Goal: Task Accomplishment & Management: Use online tool/utility

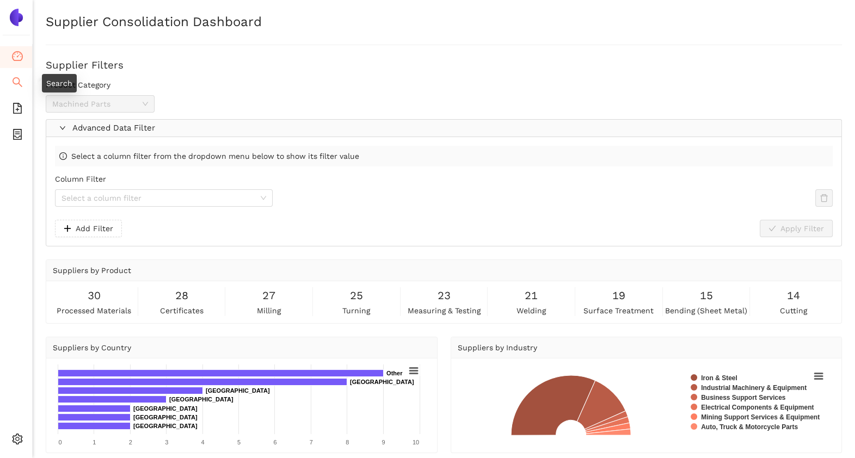
click at [18, 79] on icon "search" at bounding box center [18, 82] width 10 height 10
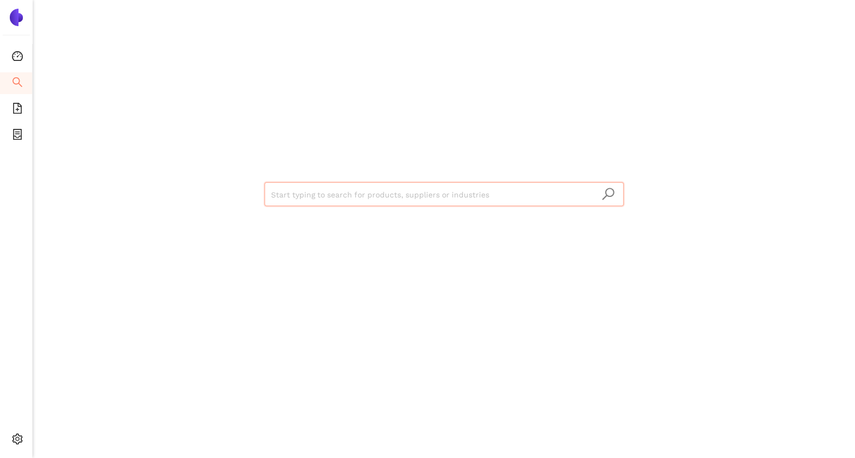
click at [298, 200] on input "search" at bounding box center [444, 195] width 346 height 24
click at [12, 54] on icon "dashboard" at bounding box center [17, 56] width 11 height 11
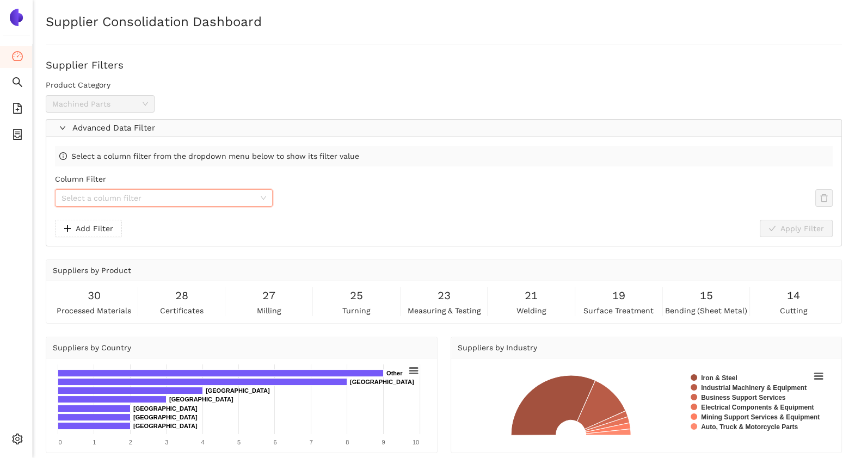
click at [138, 199] on input "Column Filter" at bounding box center [159, 198] width 197 height 16
click at [170, 168] on div "Select a column filter from the dropdown menu below to show its filter value Co…" at bounding box center [443, 191] width 795 height 109
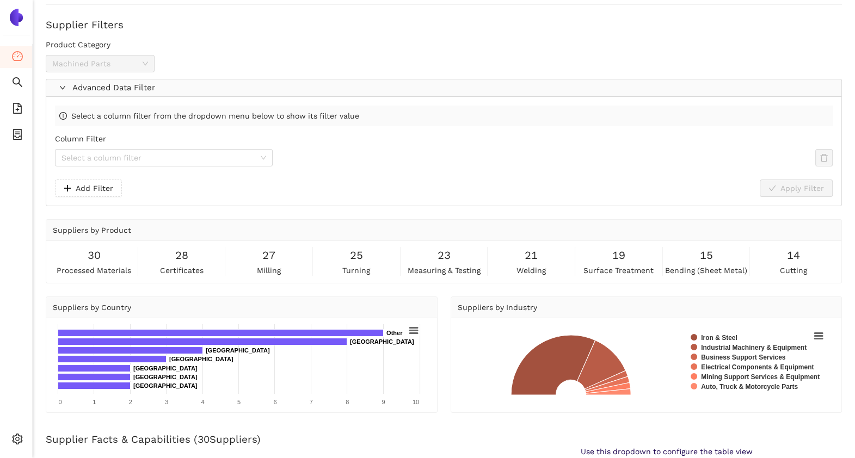
scroll to position [44, 0]
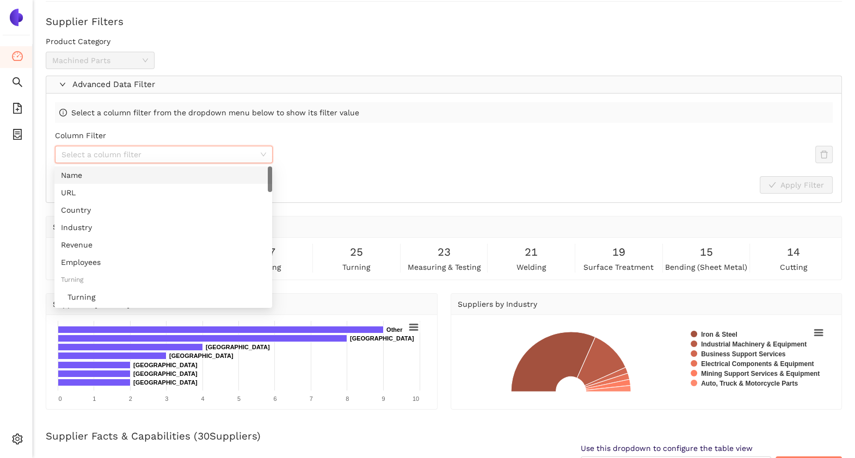
click at [157, 156] on input "Column Filter" at bounding box center [159, 154] width 197 height 16
click at [87, 211] on div "Country" at bounding box center [163, 210] width 205 height 12
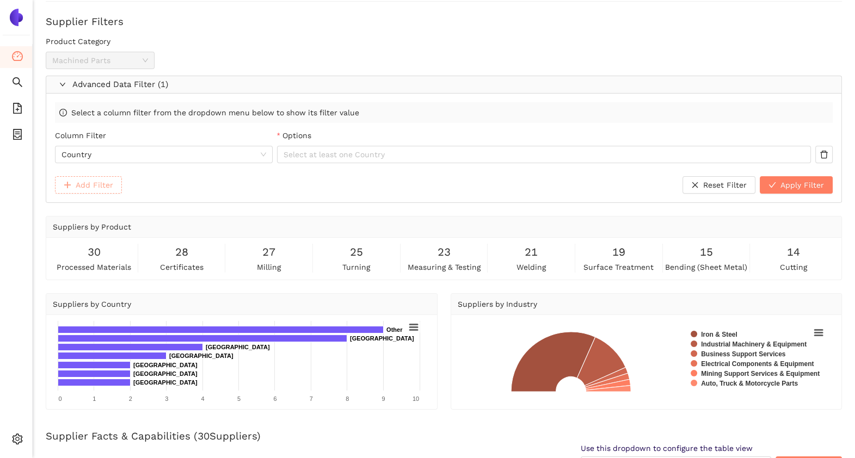
click at [97, 186] on span "Add Filter" at bounding box center [95, 185] width 38 height 12
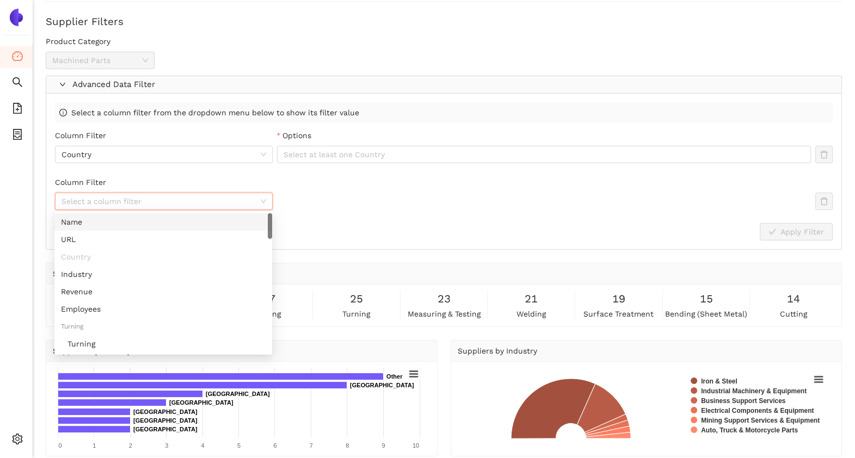
click at [108, 199] on input "Column Filter" at bounding box center [159, 201] width 197 height 16
click at [126, 294] on div "Revenue" at bounding box center [163, 292] width 205 height 12
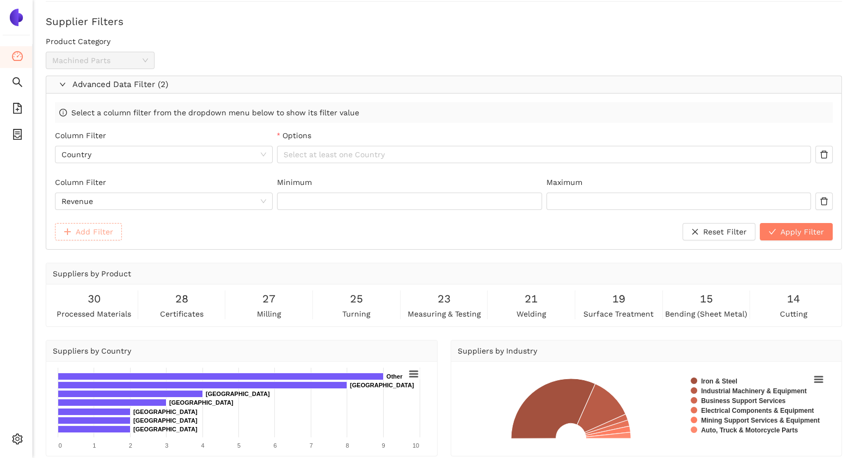
click at [105, 233] on span "Add Filter" at bounding box center [95, 232] width 38 height 12
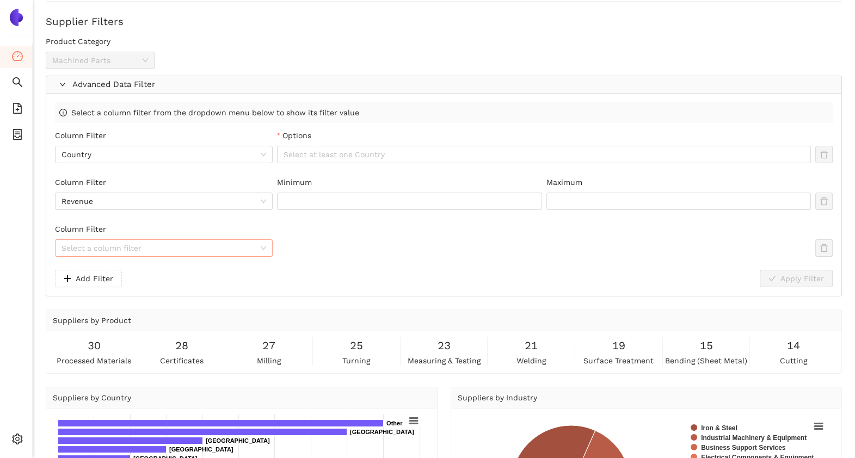
click at [171, 252] on input "Column Filter" at bounding box center [159, 248] width 197 height 16
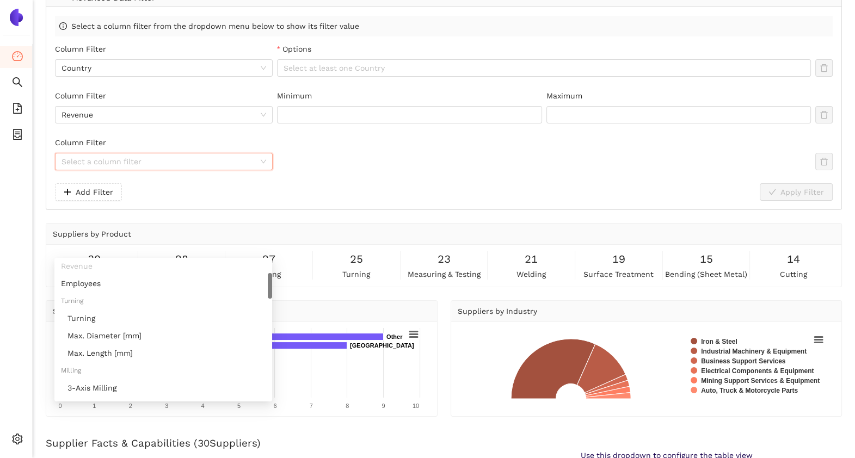
scroll to position [73, 0]
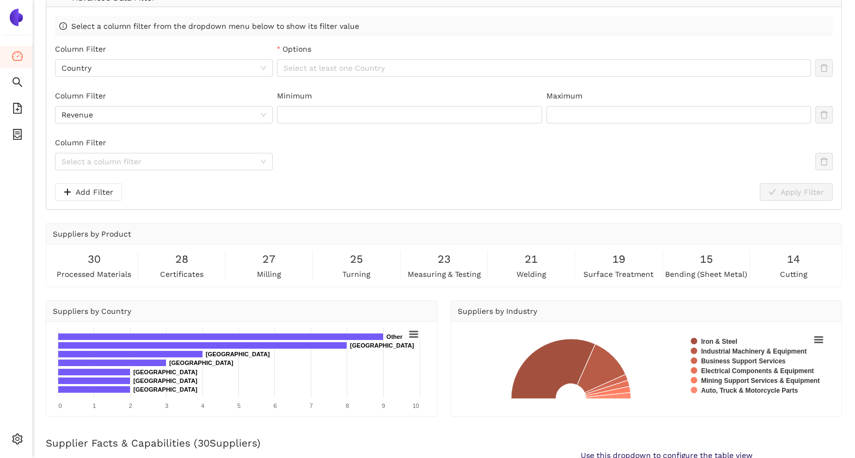
click at [309, 209] on div "Supplier Consolidation Dashboard Supplier Filters Product Category Machined Par…" at bounding box center [444, 229] width 822 height 458
click at [163, 171] on div "Column Filter Select a column filter" at bounding box center [443, 160] width 777 height 47
drag, startPoint x: 163, startPoint y: 171, endPoint x: 160, endPoint y: 163, distance: 8.6
click at [160, 163] on input "Column Filter" at bounding box center [159, 161] width 197 height 16
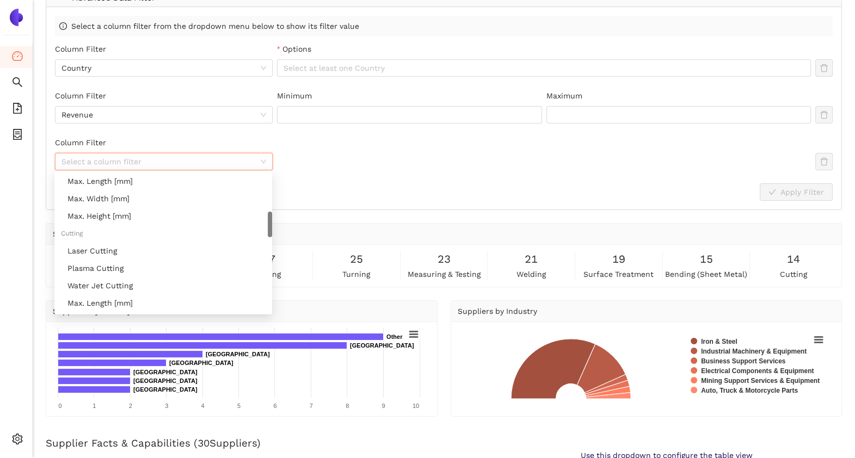
scroll to position [228, 0]
click at [147, 251] on div "Laser Cutting" at bounding box center [166, 249] width 198 height 12
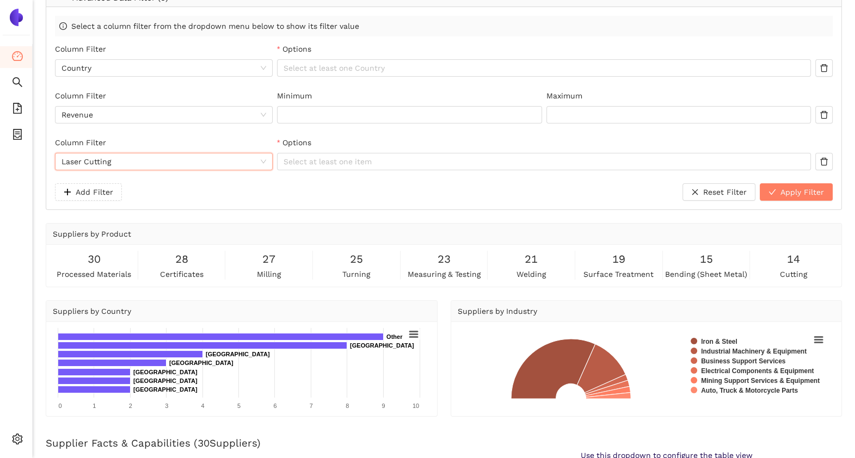
scroll to position [111, 0]
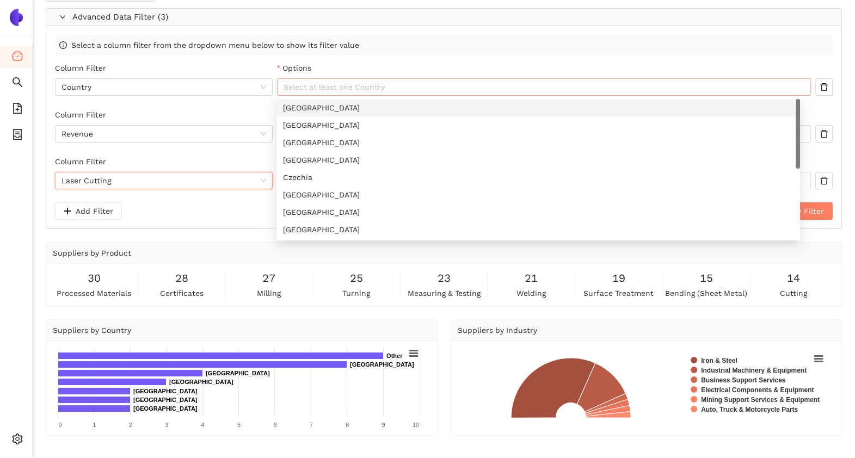
click at [323, 82] on div at bounding box center [538, 87] width 517 height 13
click at [289, 107] on div "[GEOGRAPHIC_DATA]" at bounding box center [538, 108] width 510 height 12
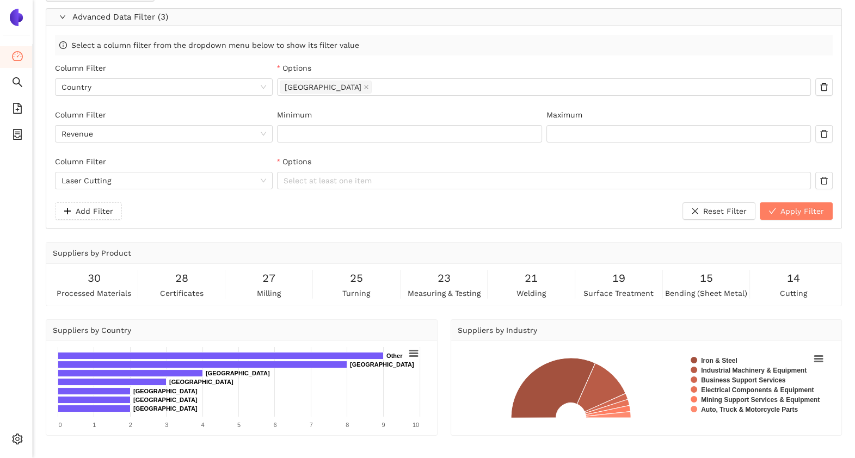
click at [383, 62] on div "Options" at bounding box center [544, 70] width 534 height 16
click at [325, 126] on input "Minimum" at bounding box center [409, 134] width 264 height 16
click at [396, 180] on div at bounding box center [538, 180] width 517 height 13
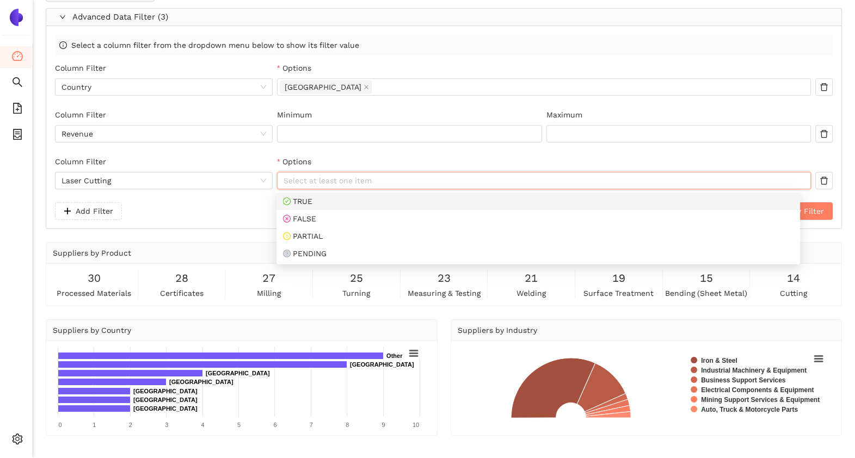
click at [335, 195] on div "TRUE" at bounding box center [538, 201] width 510 height 12
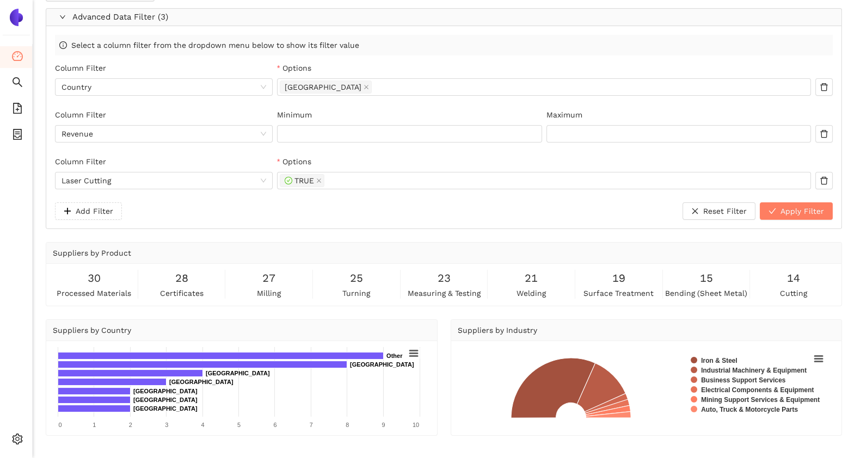
click at [371, 170] on div "Options" at bounding box center [544, 164] width 534 height 16
click at [363, 178] on div "TRUE" at bounding box center [538, 180] width 517 height 15
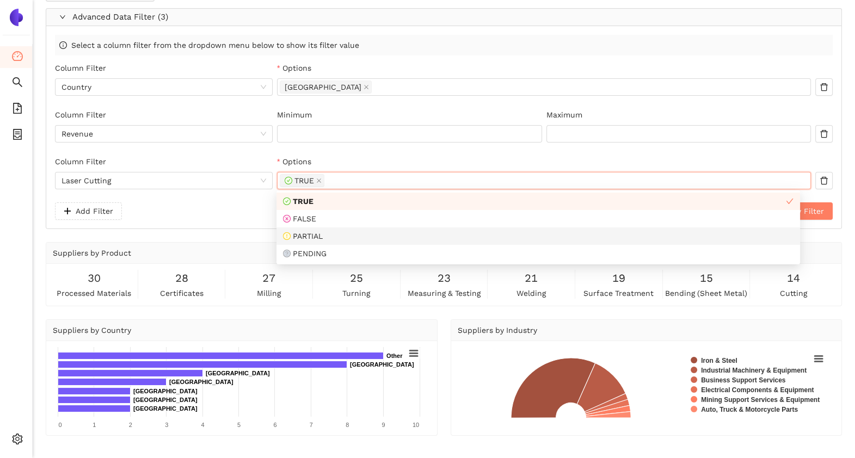
click at [350, 239] on div "PARTIAL" at bounding box center [538, 236] width 510 height 12
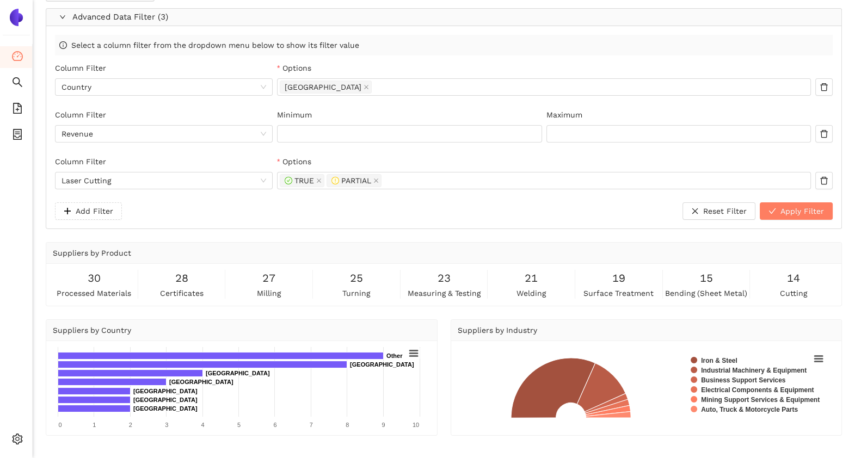
click at [400, 154] on div "Column Filter Revenue Minimum Maximum" at bounding box center [443, 132] width 777 height 47
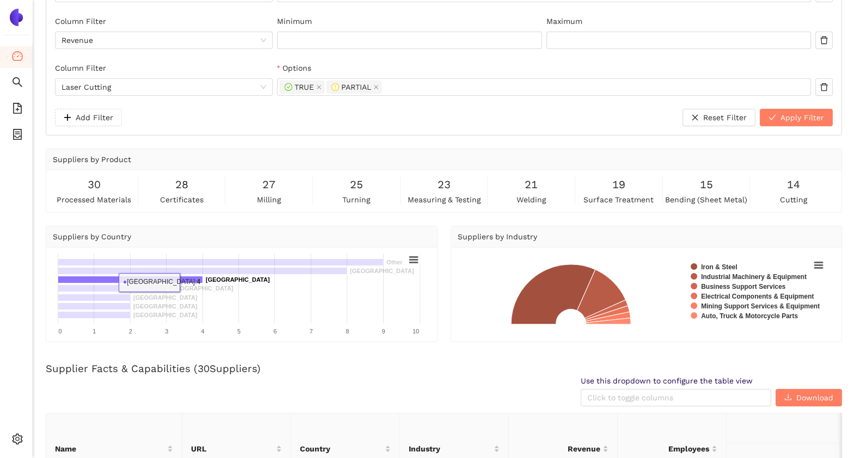
scroll to position [209, 0]
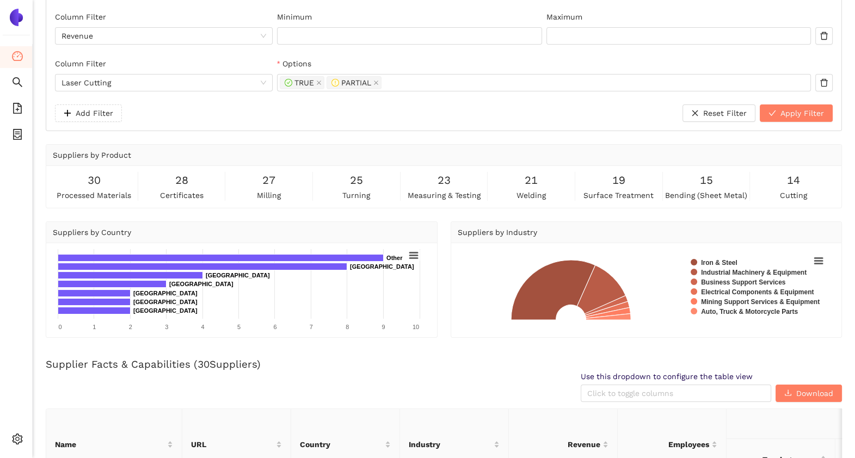
click at [102, 232] on span "Suppliers by Country" at bounding box center [92, 232] width 78 height 9
drag, startPoint x: 102, startPoint y: 232, endPoint x: 170, endPoint y: 226, distance: 68.8
click at [170, 226] on div "Suppliers by Country" at bounding box center [242, 232] width 378 height 21
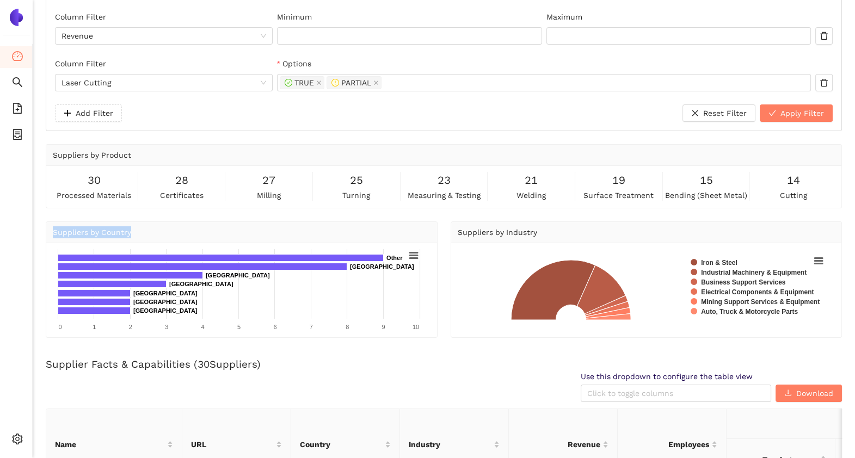
click at [170, 234] on div "Suppliers by Country" at bounding box center [242, 232] width 378 height 21
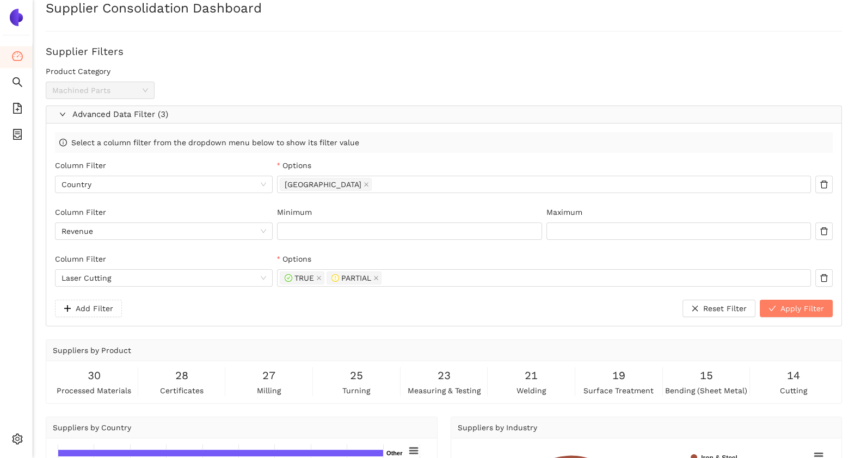
scroll to position [13, 0]
click at [64, 51] on h3 "Supplier Filters" at bounding box center [444, 52] width 796 height 14
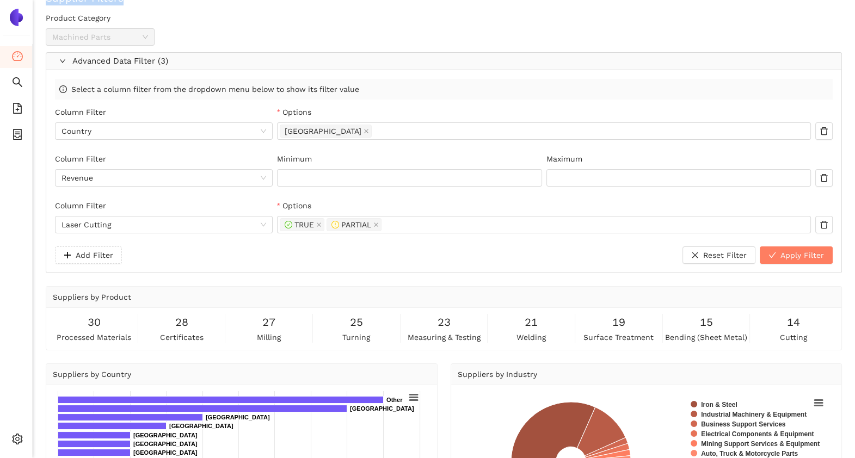
scroll to position [0, 0]
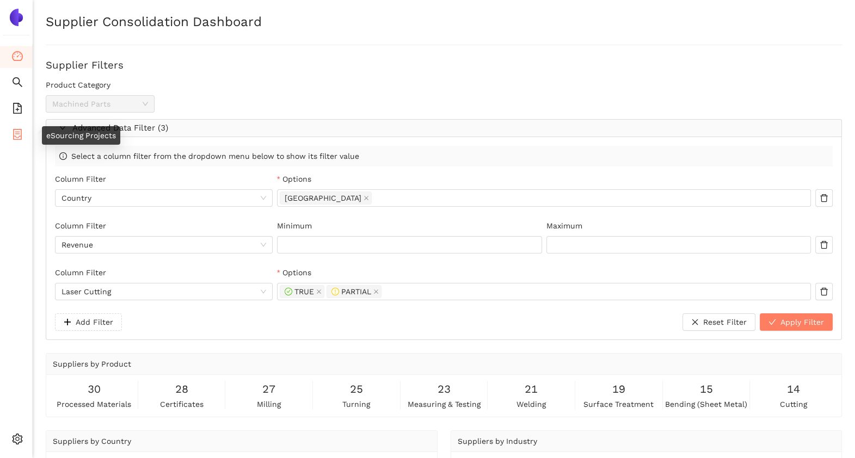
click at [18, 133] on icon "container" at bounding box center [17, 134] width 9 height 11
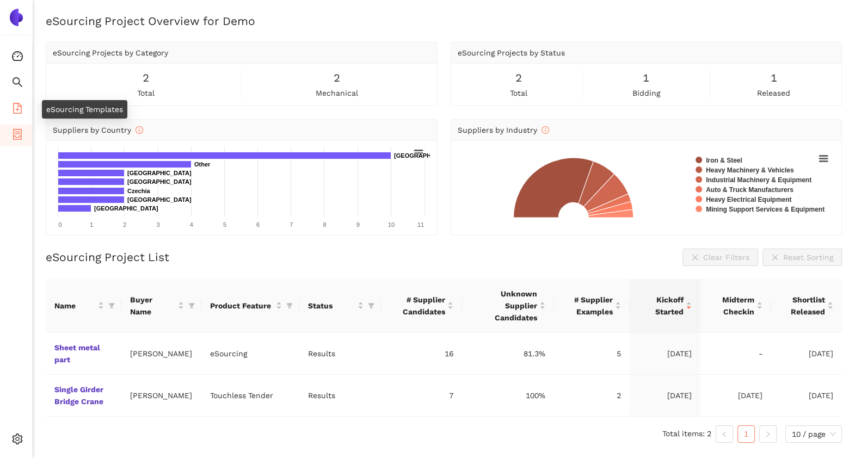
click at [14, 106] on icon "file-add" at bounding box center [17, 108] width 9 height 11
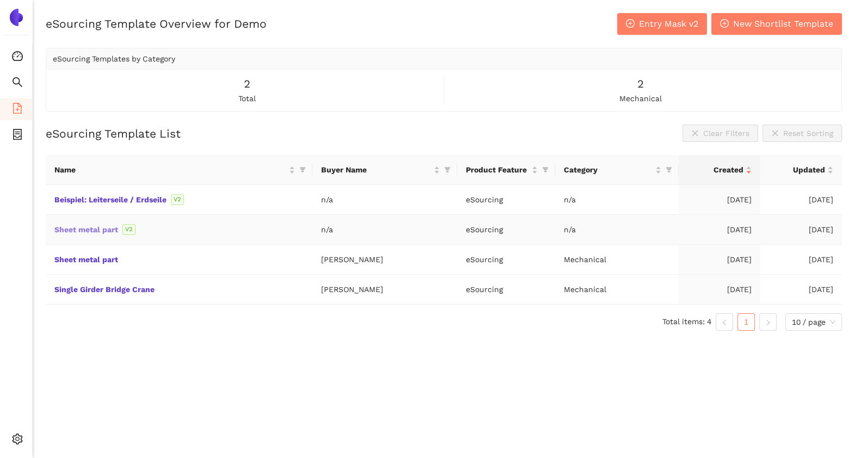
click at [0, 0] on link "Sheet metal part" at bounding box center [0, 0] width 0 height 0
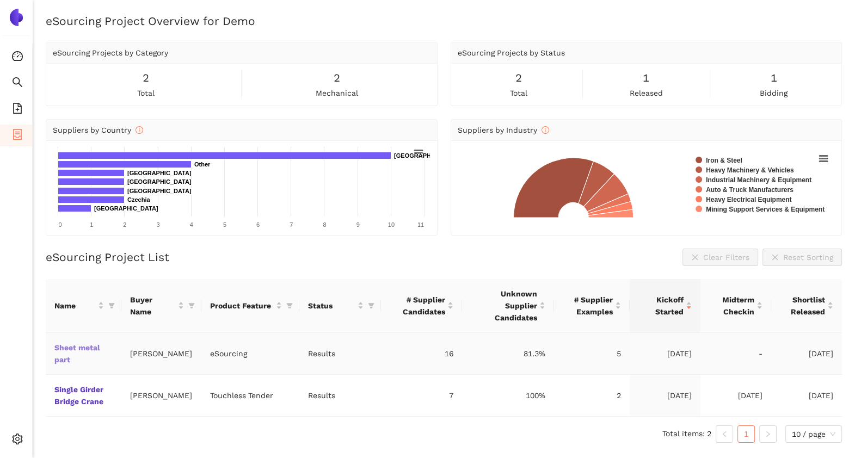
click at [0, 0] on link "Sheet metal part" at bounding box center [0, 0] width 0 height 0
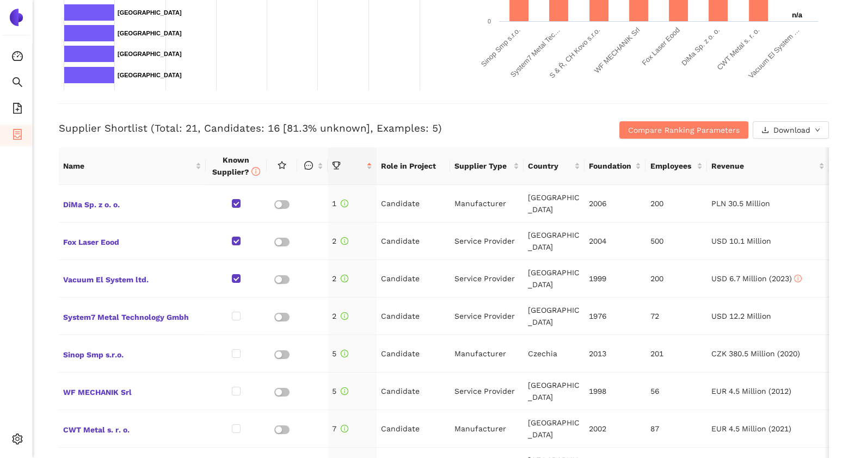
scroll to position [357, 0]
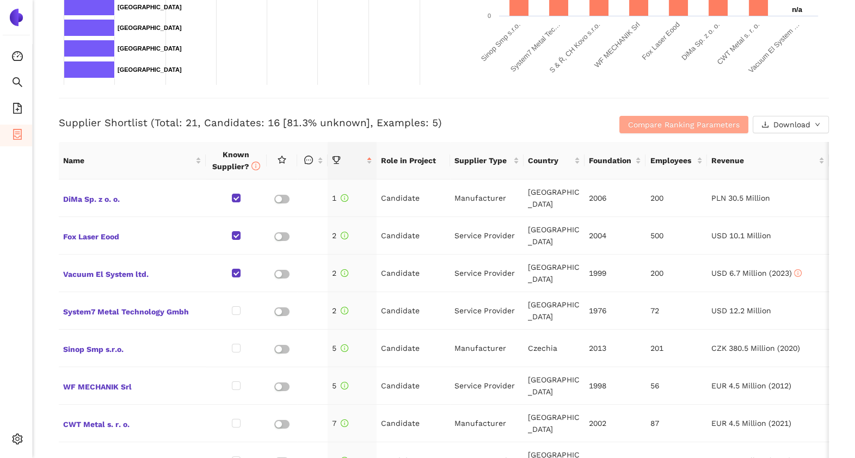
click at [638, 120] on span "Compare Ranking Parameters" at bounding box center [684, 125] width 112 height 12
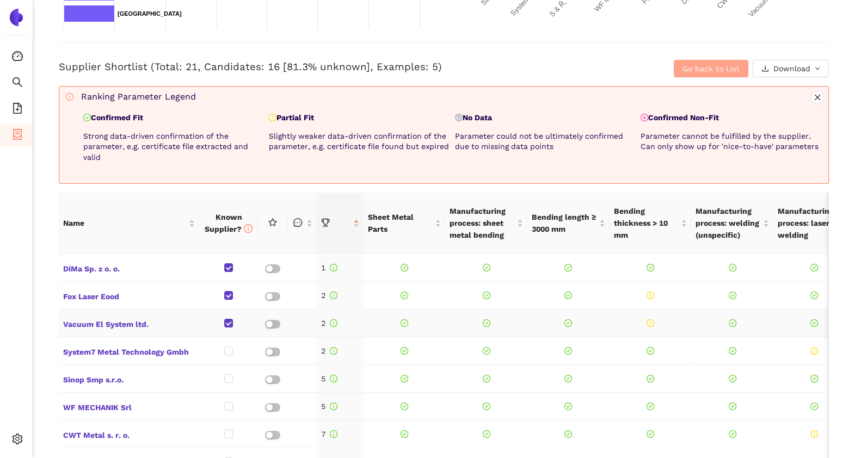
scroll to position [411, 0]
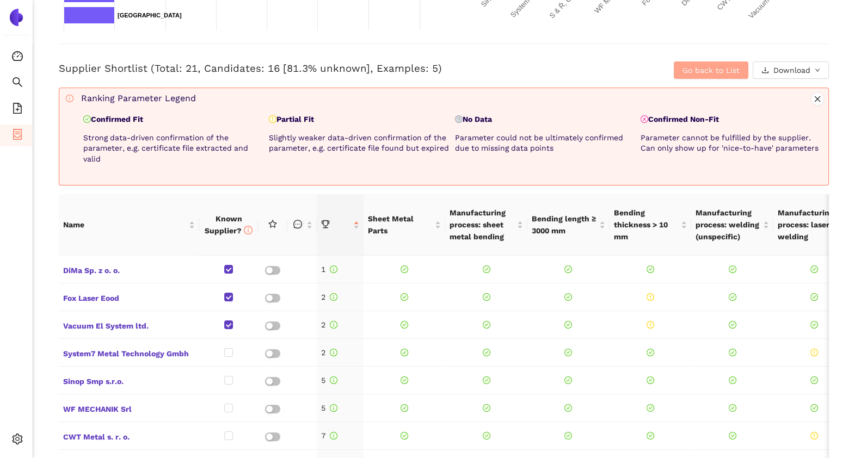
click at [689, 68] on span "Go back to List" at bounding box center [710, 70] width 57 height 12
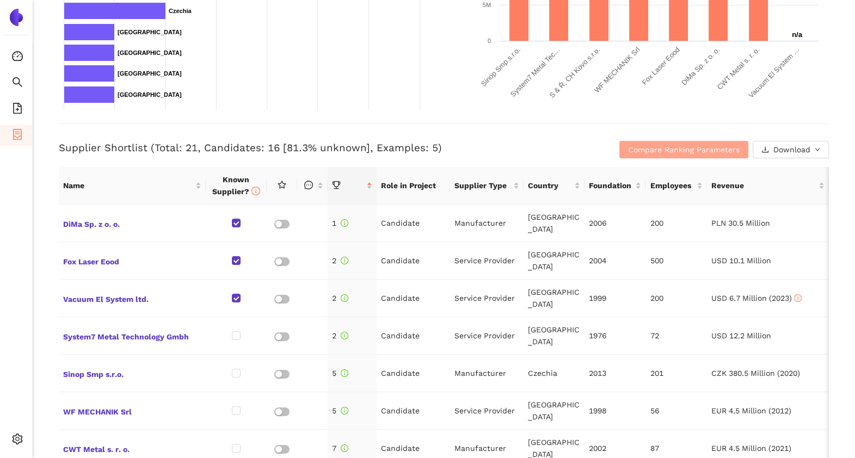
scroll to position [331, 0]
